Goal: Task Accomplishment & Management: Manage account settings

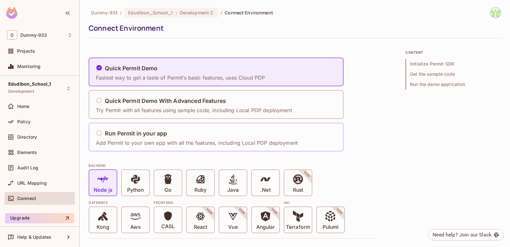
click at [146, 134] on h5 "Run Permit in your app" at bounding box center [136, 133] width 62 height 6
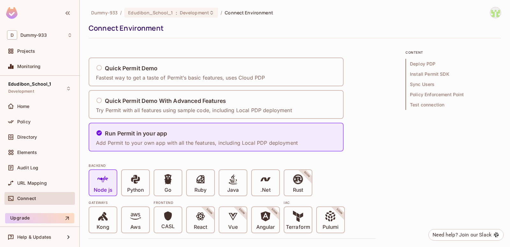
click at [374, 122] on div "Quick Permit Demo Fastest way to get a taste of Permit’s basic features, uses C…" at bounding box center [232, 104] width 287 height 94
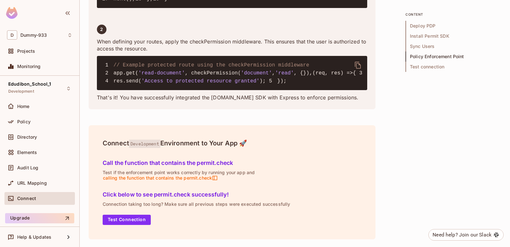
scroll to position [1367, 0]
click at [130, 215] on button "Test Connection" at bounding box center [127, 219] width 48 height 10
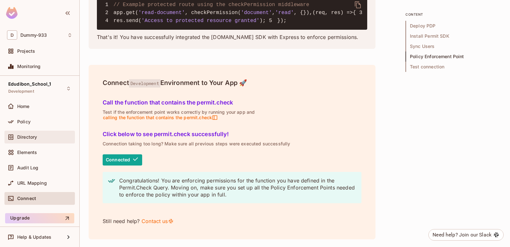
click at [45, 132] on div "Directory" at bounding box center [39, 136] width 70 height 13
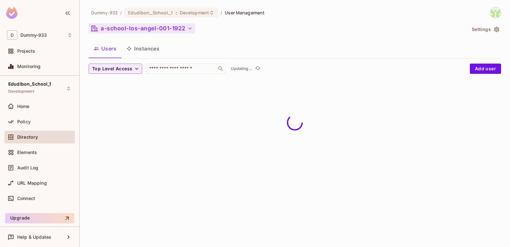
click at [146, 27] on button "a-school-los-angel-001-1922" at bounding box center [142, 28] width 107 height 10
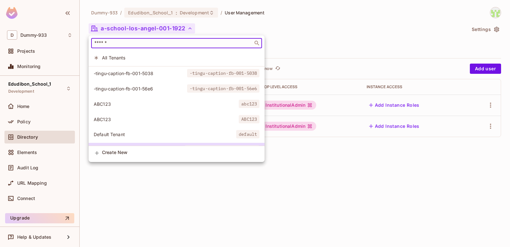
click at [133, 45] on input "text" at bounding box center [172, 43] width 158 height 6
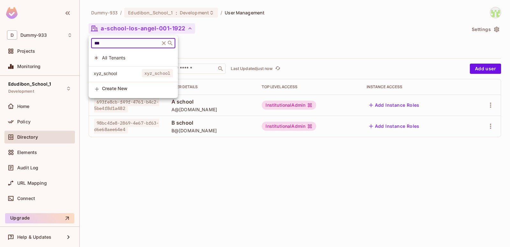
click at [128, 45] on input "***" at bounding box center [125, 43] width 65 height 6
type input "***"
click at [119, 76] on span "xyz_school" at bounding box center [118, 73] width 48 height 6
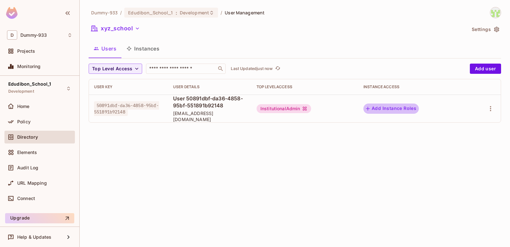
click at [419, 105] on button "Add Instance Roles" at bounding box center [391, 108] width 55 height 10
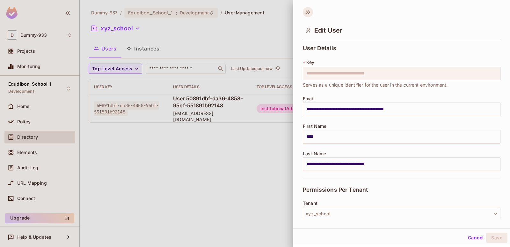
click at [309, 11] on icon at bounding box center [308, 12] width 10 height 10
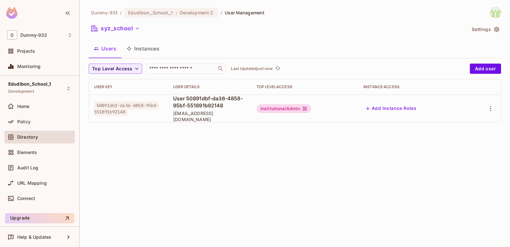
click at [495, 103] on td at bounding box center [484, 108] width 34 height 28
click at [484, 109] on div at bounding box center [484, 108] width 24 height 10
click at [491, 108] on icon "button" at bounding box center [490, 108] width 1 height 5
click at [373, 161] on div at bounding box center [255, 123] width 510 height 247
click at [53, 118] on div "Policy" at bounding box center [39, 122] width 65 height 8
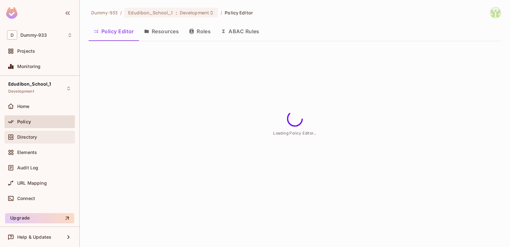
click at [53, 132] on div "Directory" at bounding box center [39, 136] width 70 height 13
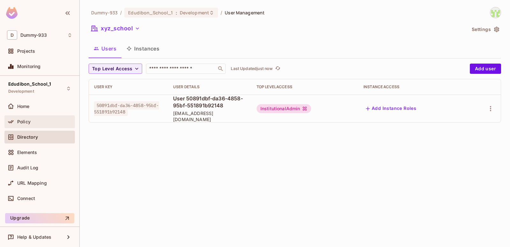
click at [53, 122] on div "Policy" at bounding box center [44, 121] width 55 height 5
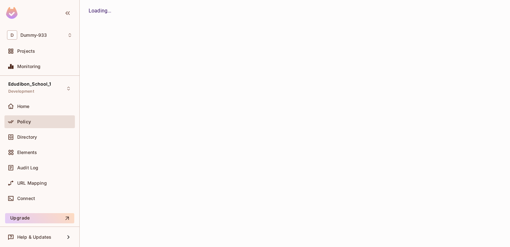
click at [166, 33] on div "Dummy-933 / Edudibon_School_1 : Development / User Management xyz_school Settin…" at bounding box center [295, 123] width 431 height 247
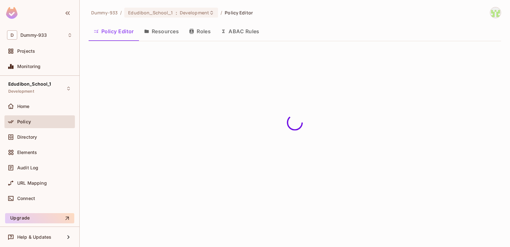
click at [154, 32] on button "Resources" at bounding box center [161, 31] width 45 height 16
drag, startPoint x: 53, startPoint y: 122, endPoint x: 154, endPoint y: 32, distance: 134.9
click at [154, 32] on div "Dummy-933 / Edudibon_School_1 : Development / Policy Editor Policy Editor Resou…" at bounding box center [295, 123] width 431 height 247
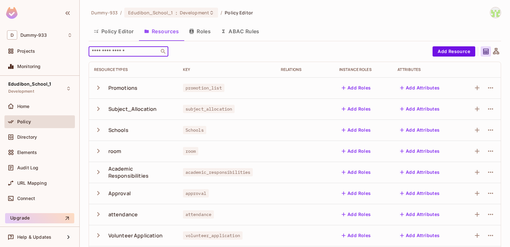
click at [140, 51] on input "text" at bounding box center [124, 51] width 67 height 6
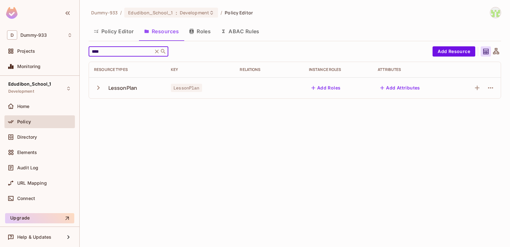
type input "****"
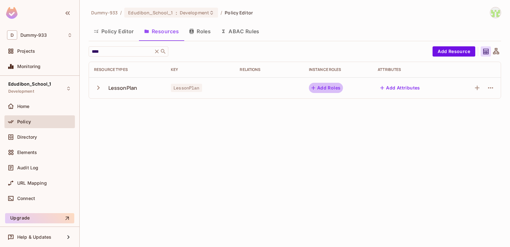
click at [336, 87] on button "Add Roles" at bounding box center [326, 88] width 34 height 10
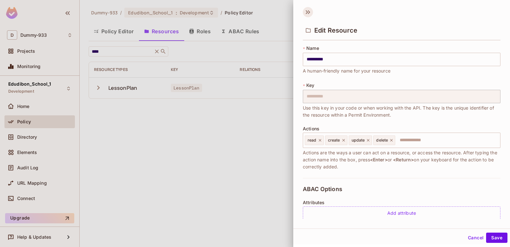
click at [311, 13] on icon at bounding box center [308, 12] width 10 height 10
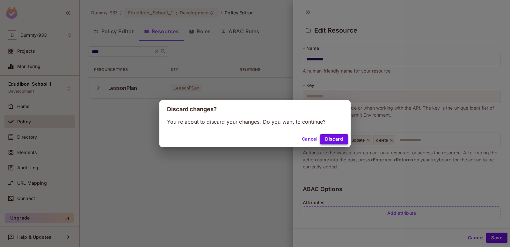
click at [326, 138] on button "Discard" at bounding box center [334, 139] width 28 height 10
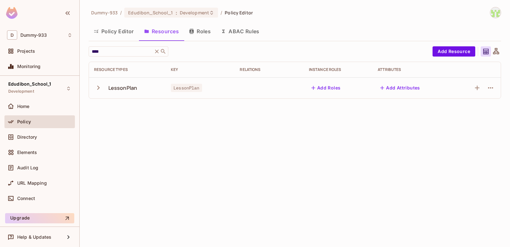
click at [231, 159] on div "Dummy-933 / Edudibon_School_1 : Development / Policy Editor Policy Editor Resou…" at bounding box center [295, 123] width 431 height 247
click at [41, 108] on div "Home" at bounding box center [44, 106] width 55 height 5
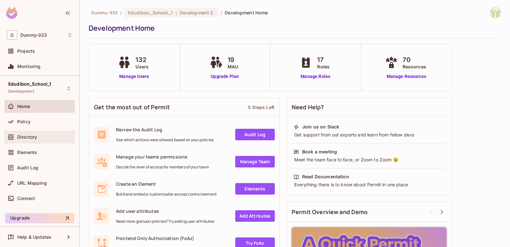
click at [40, 132] on div "Directory" at bounding box center [39, 136] width 70 height 13
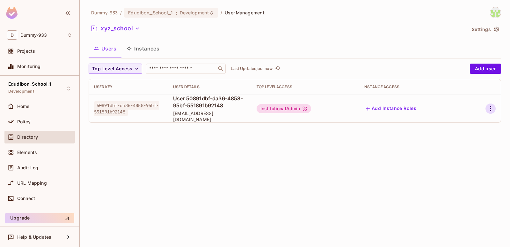
click at [486, 110] on button "button" at bounding box center [491, 108] width 10 height 10
click at [414, 142] on div at bounding box center [255, 123] width 510 height 247
click at [45, 122] on div "Policy" at bounding box center [44, 121] width 55 height 5
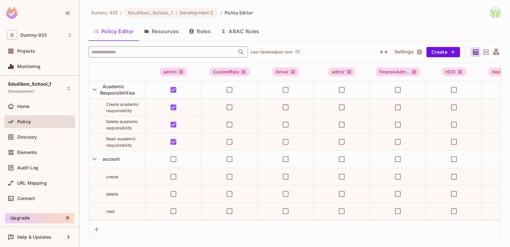
click at [202, 55] on input "text" at bounding box center [163, 51] width 146 height 11
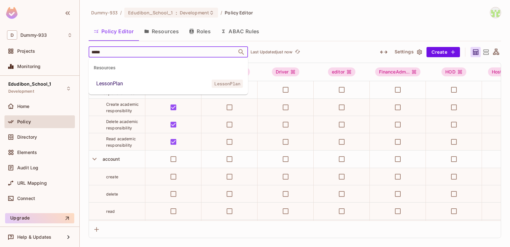
type input "******"
click at [175, 85] on li "LessonPlan LessonPlan" at bounding box center [168, 83] width 159 height 11
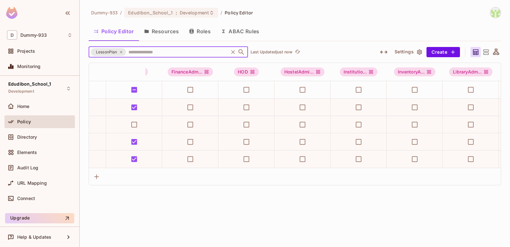
scroll to position [0, 261]
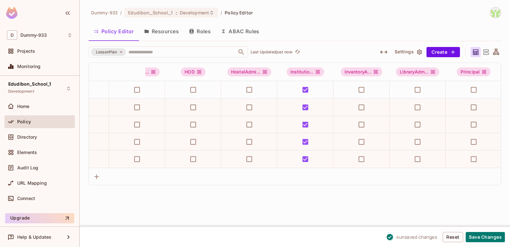
click at [292, 198] on div "Dummy-933 / Edudibon_School_1 : Development / Policy Editor Policy Editor Resou…" at bounding box center [295, 123] width 431 height 247
click at [485, 238] on button "Save Changes" at bounding box center [485, 237] width 39 height 10
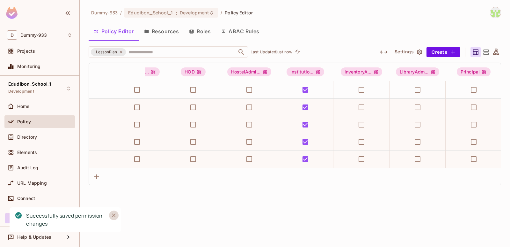
click at [115, 217] on icon "Close" at bounding box center [114, 215] width 6 height 6
click at [187, 201] on div "Dummy-933 / Edudibon_School_1 : Development / Policy Editor Policy Editor Resou…" at bounding box center [295, 123] width 431 height 247
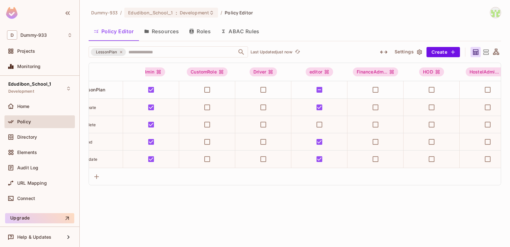
scroll to position [0, 0]
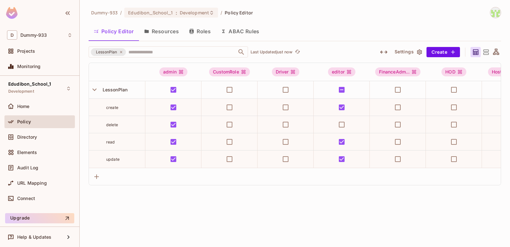
click at [191, 212] on div "Dummy-933 / Edudibon_School_1 : Development / Policy Editor Policy Editor Resou…" at bounding box center [295, 123] width 431 height 247
click at [33, 184] on span "URL Mapping" at bounding box center [32, 182] width 30 height 5
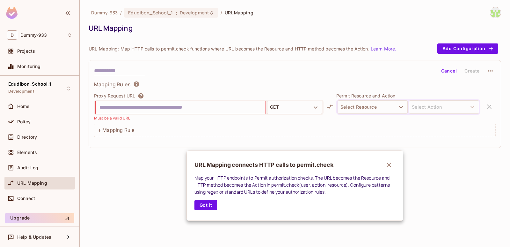
click at [32, 166] on div at bounding box center [255, 123] width 510 height 247
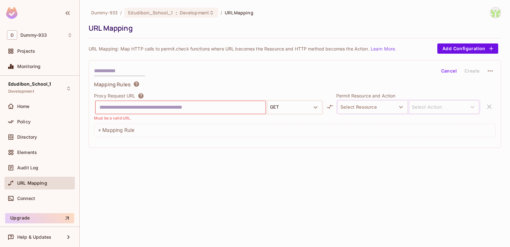
click at [32, 166] on span "Audit Log" at bounding box center [27, 167] width 21 height 5
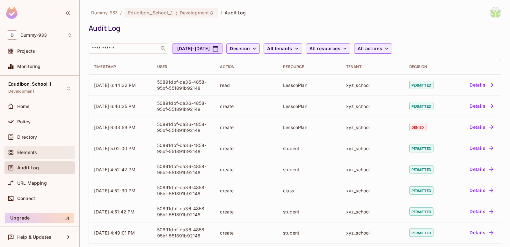
click at [49, 152] on div "Elements" at bounding box center [44, 152] width 55 height 5
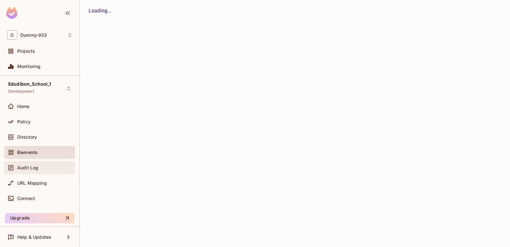
click at [48, 165] on div "Audit Log" at bounding box center [44, 167] width 55 height 5
